Goal: Navigation & Orientation: Go to known website

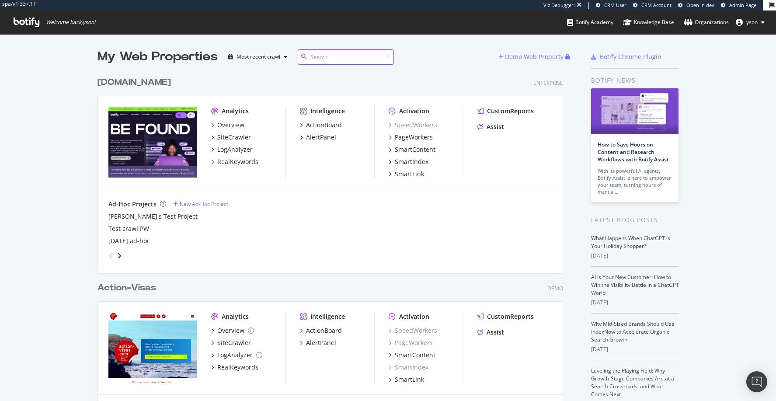
scroll to position [358, 472]
